Goal: Information Seeking & Learning: Learn about a topic

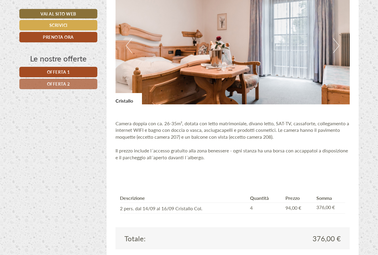
scroll to position [387, 0]
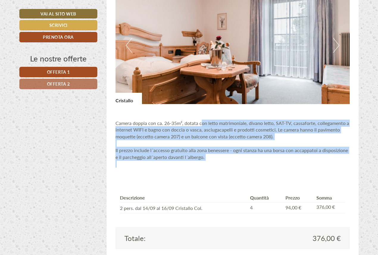
drag, startPoint x: 202, startPoint y: 123, endPoint x: 256, endPoint y: 165, distance: 68.6
click at [256, 165] on p "Camera doppia con ca. 26-35m², dotata con letto matrimoniale, divano letto, SAT…" at bounding box center [233, 140] width 235 height 54
click at [248, 161] on p "Camera doppia con ca. 26-35m², dotata con letto matrimoniale, divano letto, SAT…" at bounding box center [233, 140] width 235 height 54
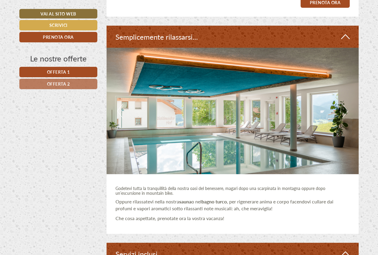
scroll to position [1131, 0]
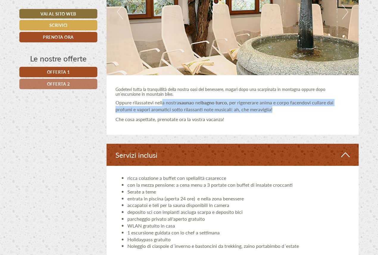
drag, startPoint x: 162, startPoint y: 102, endPoint x: 304, endPoint y: 109, distance: 142.1
click at [304, 109] on p "Oppure rilassatevi nella nostra sauna o nel bagno turco , per rigenerare anima …" at bounding box center [233, 106] width 235 height 14
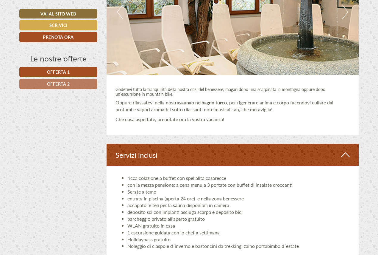
click at [306, 115] on div "Godetevi tutta la tranquillità della nostra oasi del benessere, magari dopo una…" at bounding box center [233, 104] width 252 height 59
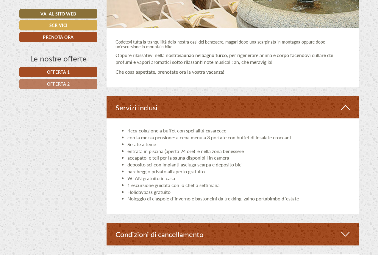
scroll to position [1250, 0]
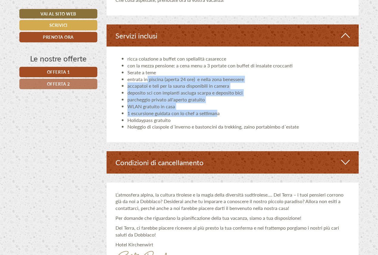
drag, startPoint x: 147, startPoint y: 82, endPoint x: 218, endPoint y: 111, distance: 76.9
click at [218, 111] on ul "ricca colazione a buffet con spelialità casarecce con la mezza pensione: a cena…" at bounding box center [233, 92] width 235 height 75
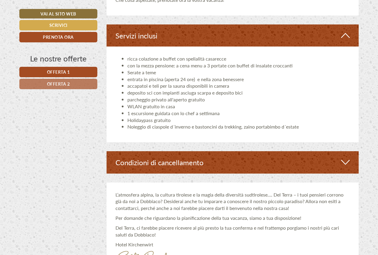
click at [253, 113] on li "1 escursione guidata con lo chef a settimana" at bounding box center [238, 113] width 223 height 7
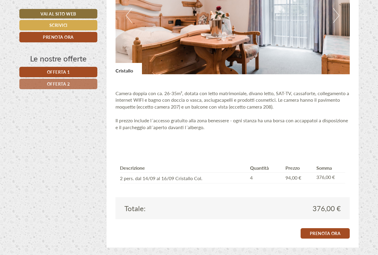
scroll to position [14, 0]
